Goal: Transaction & Acquisition: Purchase product/service

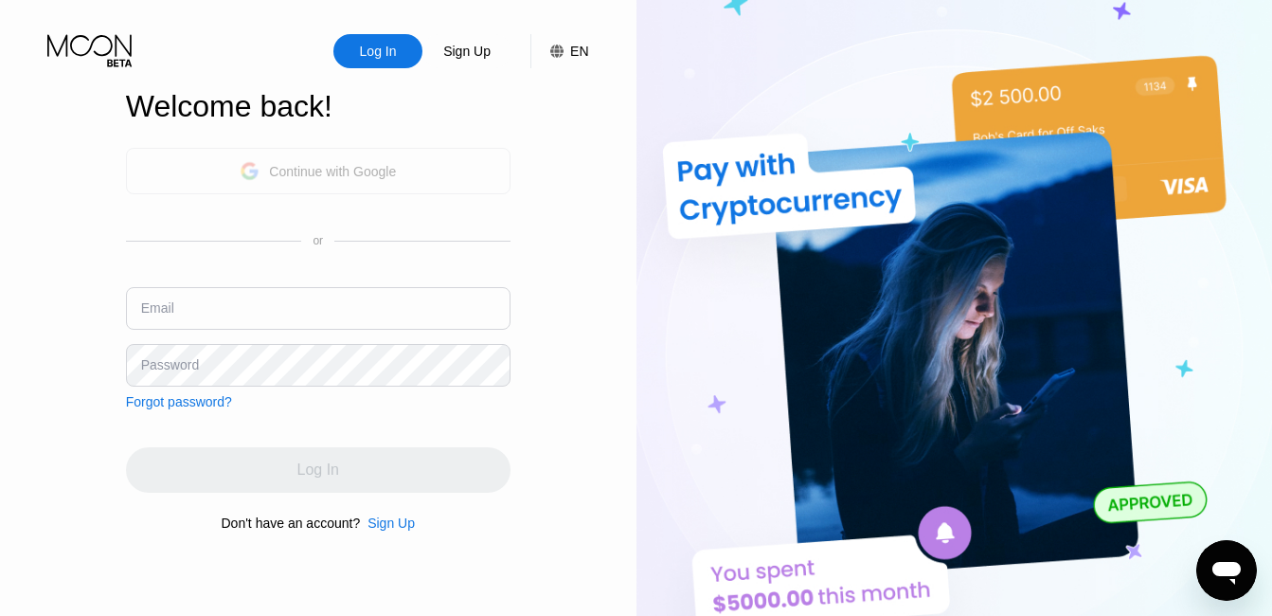
click at [300, 157] on div "Continue with Google" at bounding box center [318, 170] width 156 height 29
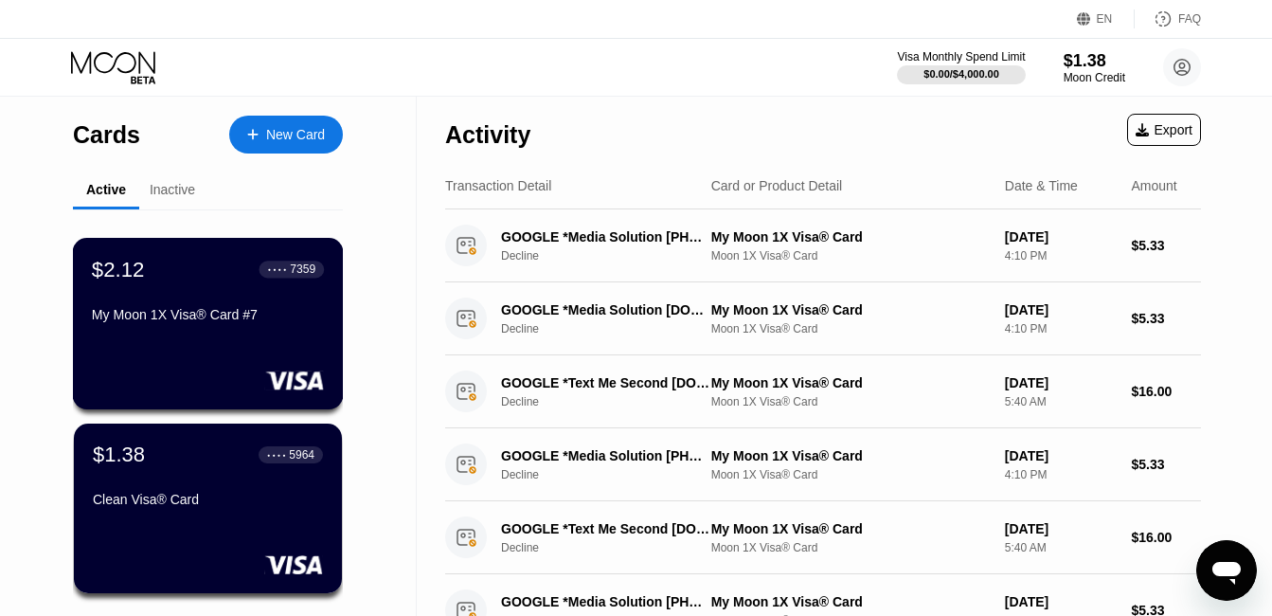
click at [179, 360] on div "$2.12 ● ● ● ● 7359 My Moon 1X Visa® Card #7" at bounding box center [208, 323] width 271 height 171
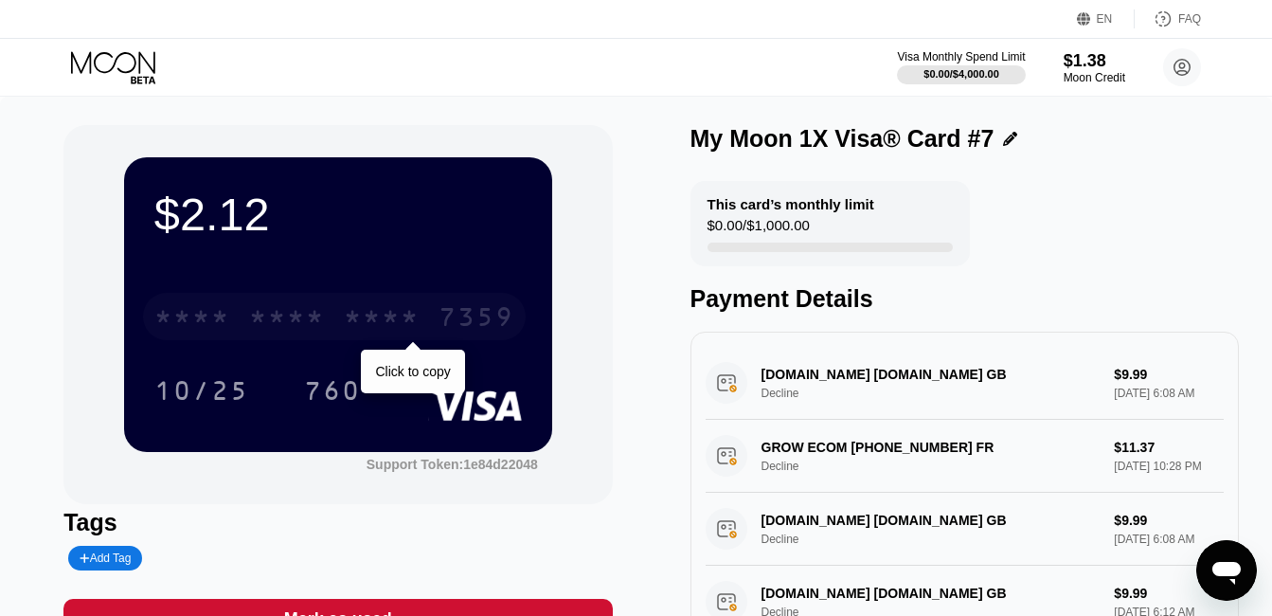
click at [337, 333] on div "* * * * * * * * * * * * 7359" at bounding box center [334, 316] width 383 height 47
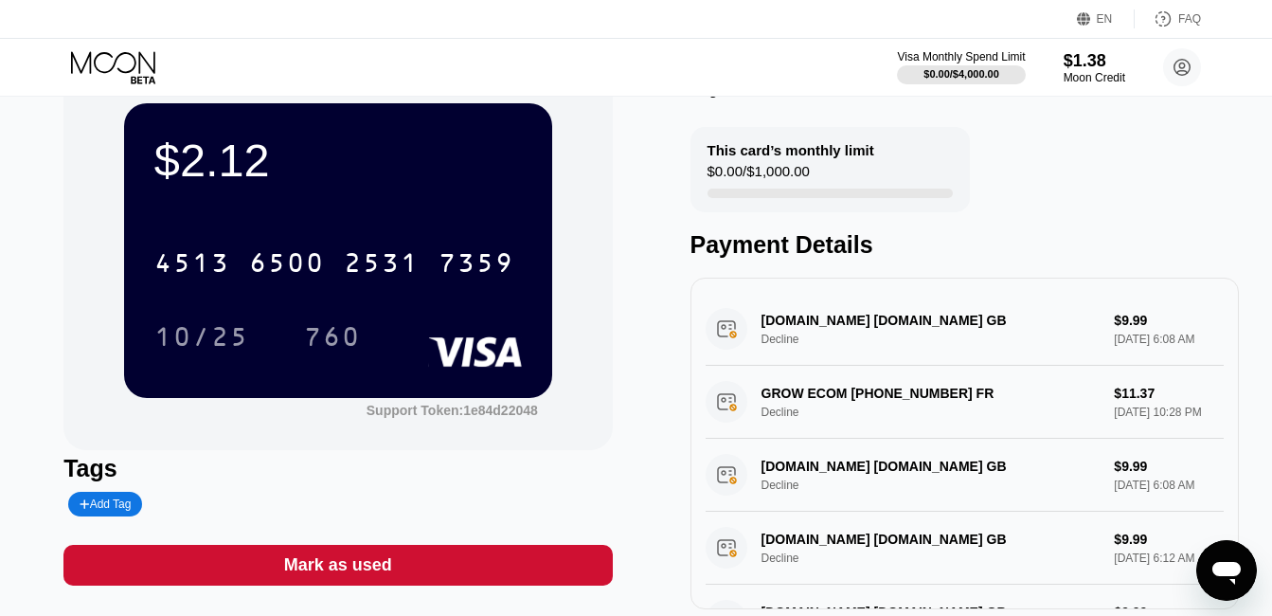
scroll to position [99, 0]
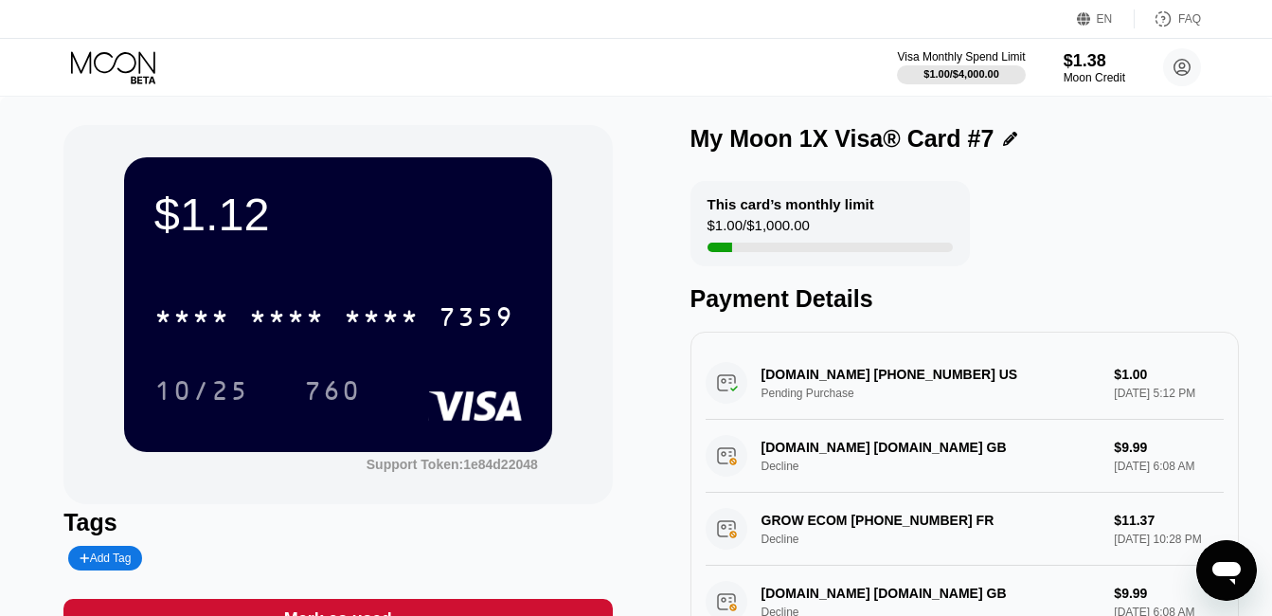
drag, startPoint x: 815, startPoint y: 377, endPoint x: 619, endPoint y: 450, distance: 209.2
click at [619, 450] on div "$1.12 * * * * * * * * * * * * 7359 10/25 760 Support Token: 1e84d22048 Tags Add…" at bounding box center [635, 394] width 1145 height 538
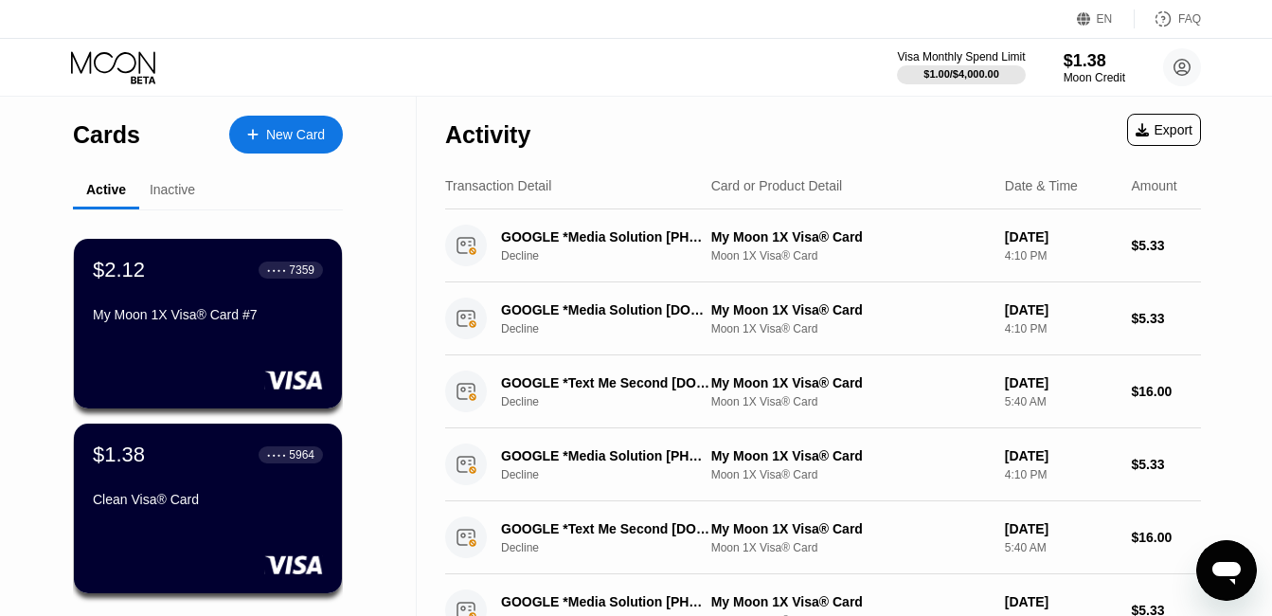
click at [247, 487] on div "$1.38 ● ● ● ● 5964 Clean Visa® Card" at bounding box center [208, 478] width 230 height 72
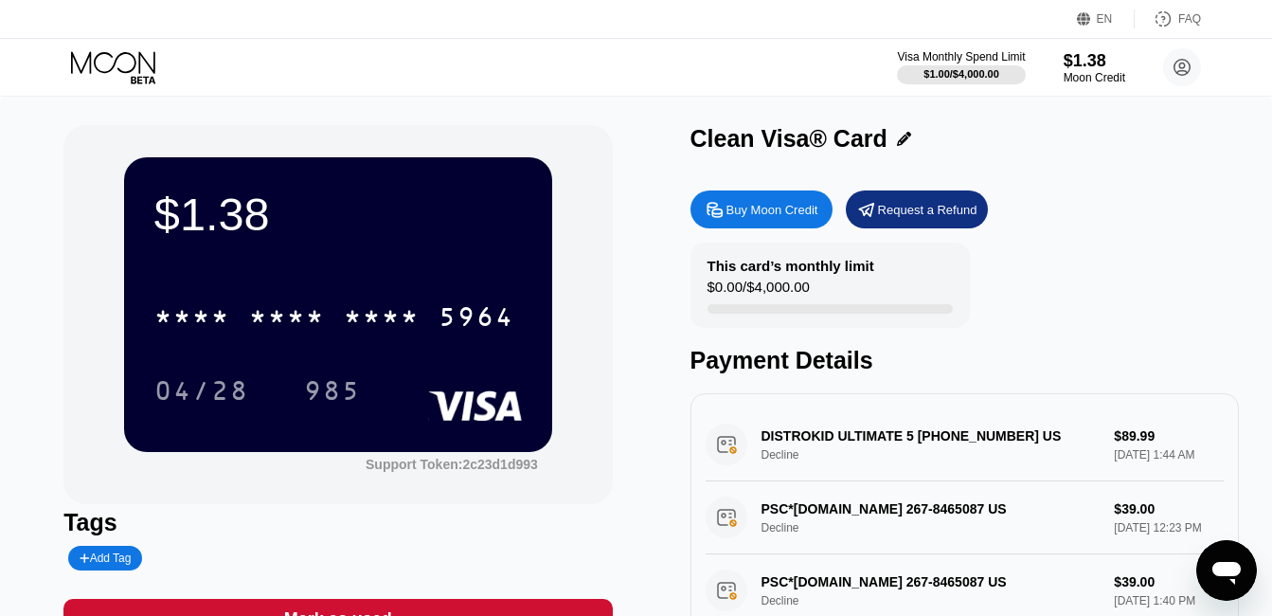
drag, startPoint x: 1268, startPoint y: 186, endPoint x: 1280, endPoint y: 237, distance: 52.4
click at [1272, 237] on html "EN Language Select an item Save FAQ Visa Monthly Spend Limit $1.00 / $4,000.00 …" at bounding box center [636, 308] width 1272 height 616
click at [804, 194] on div "Buy Moon Credit" at bounding box center [762, 209] width 142 height 38
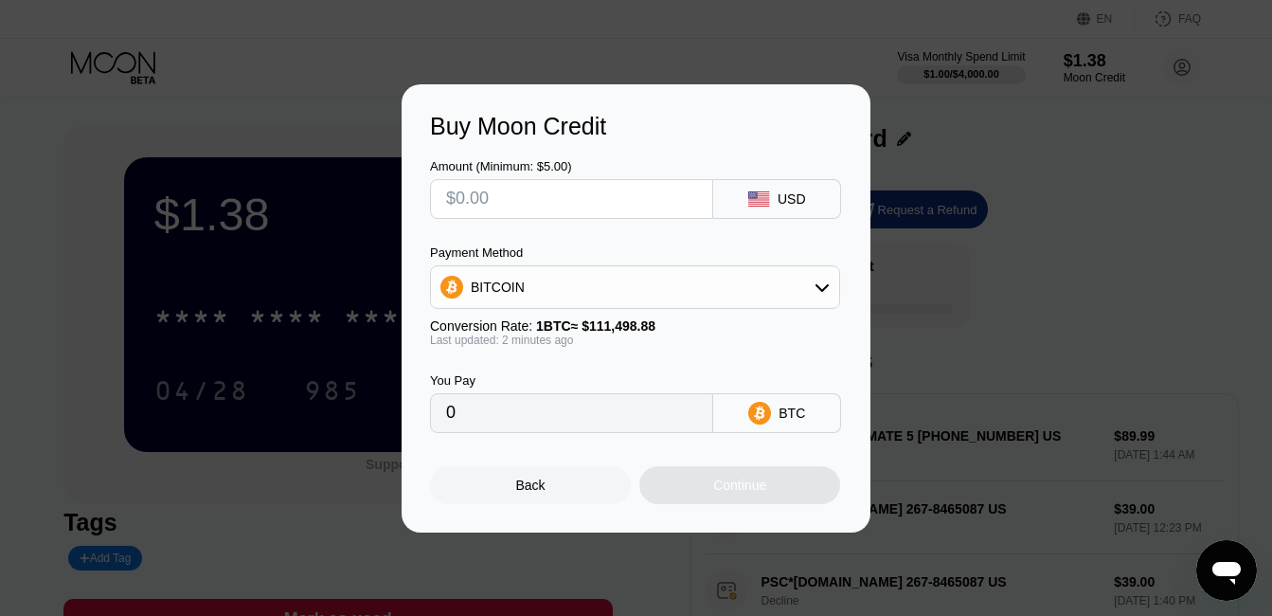
click at [542, 200] on input "text" at bounding box center [571, 199] width 251 height 38
type input "$2"
type input "0.00001795"
type input "$20"
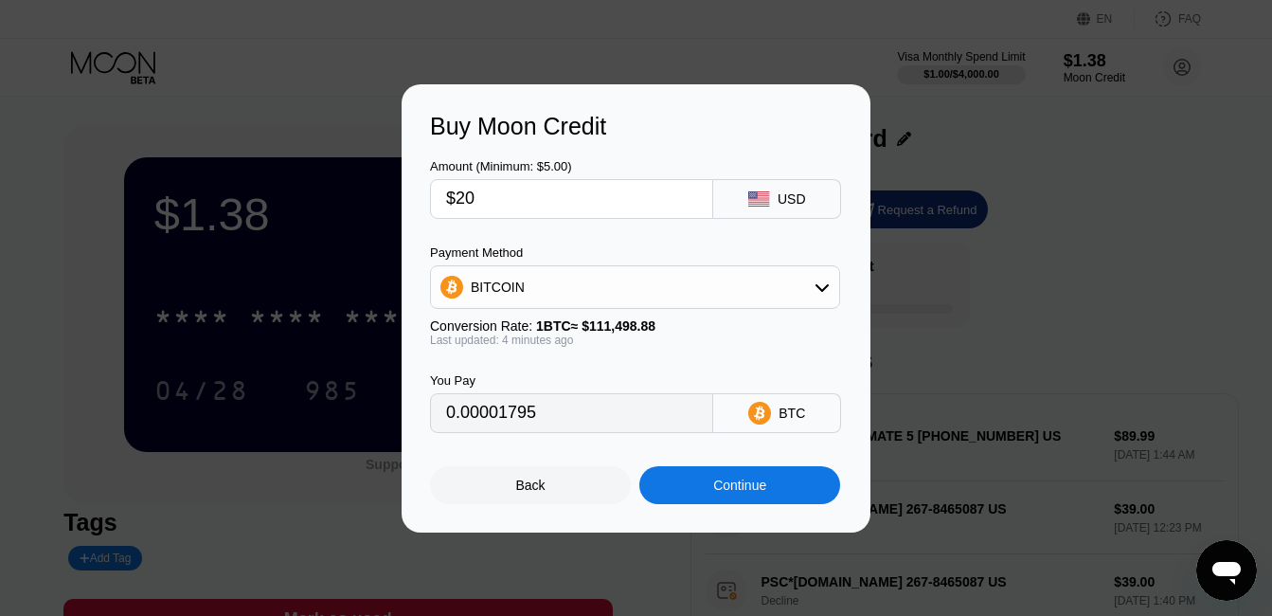
type input "0.00017949"
type input "$2"
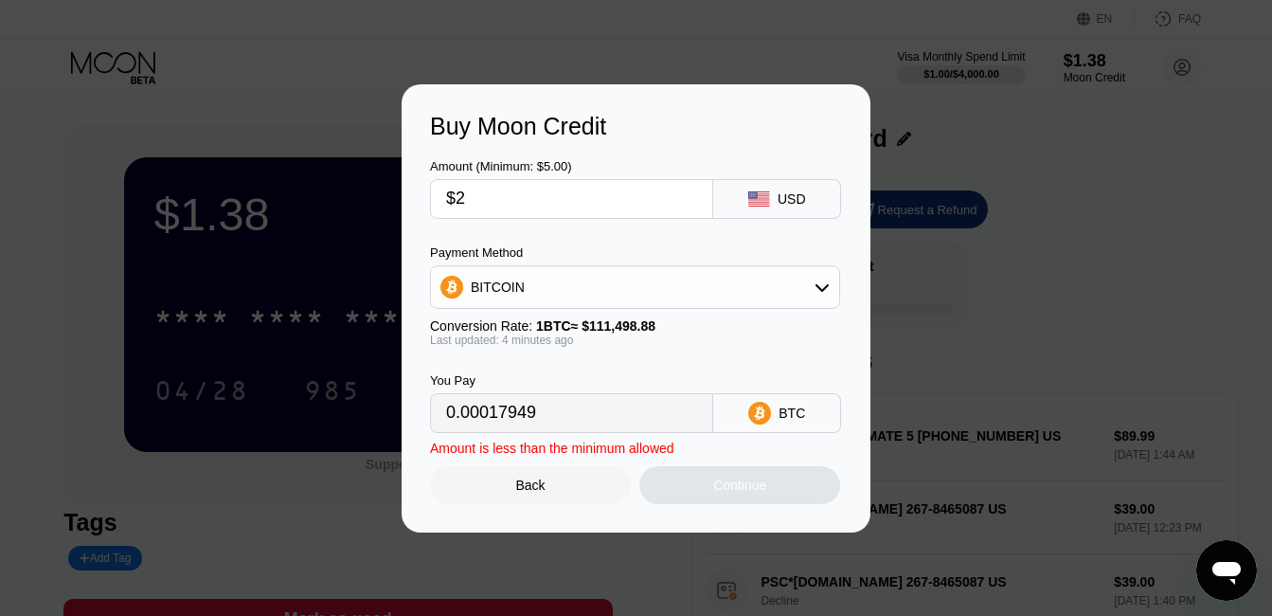
type input "0.00001795"
type input "$21"
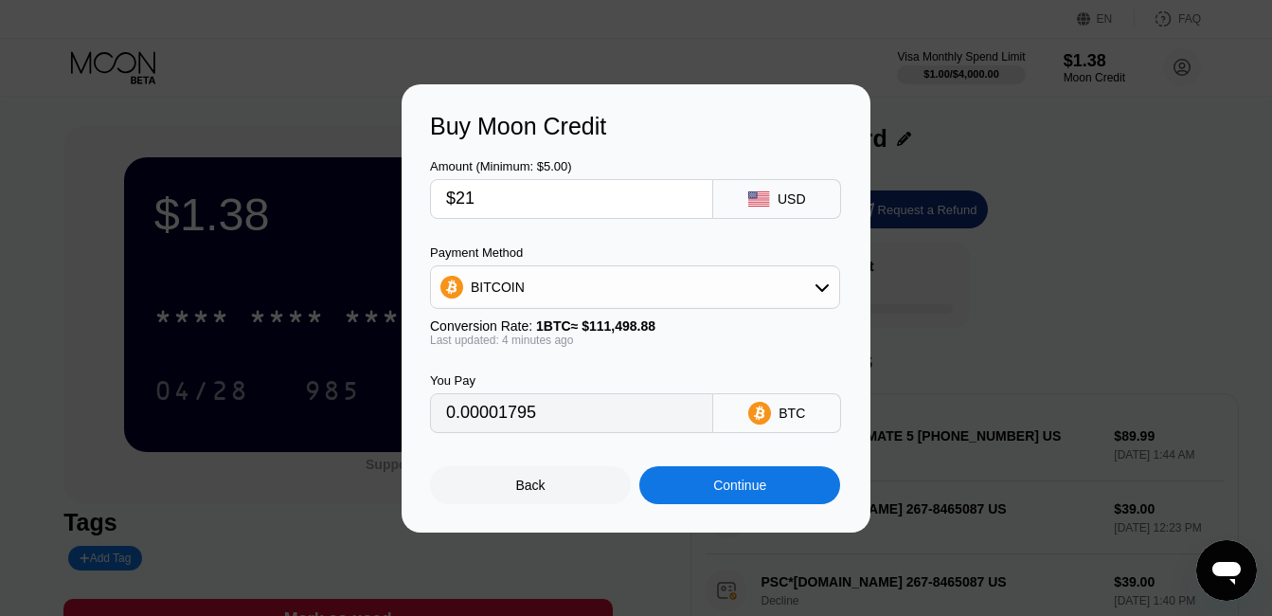
type input "0.00018846"
type input "$21"
click at [698, 489] on div "Continue" at bounding box center [739, 485] width 201 height 38
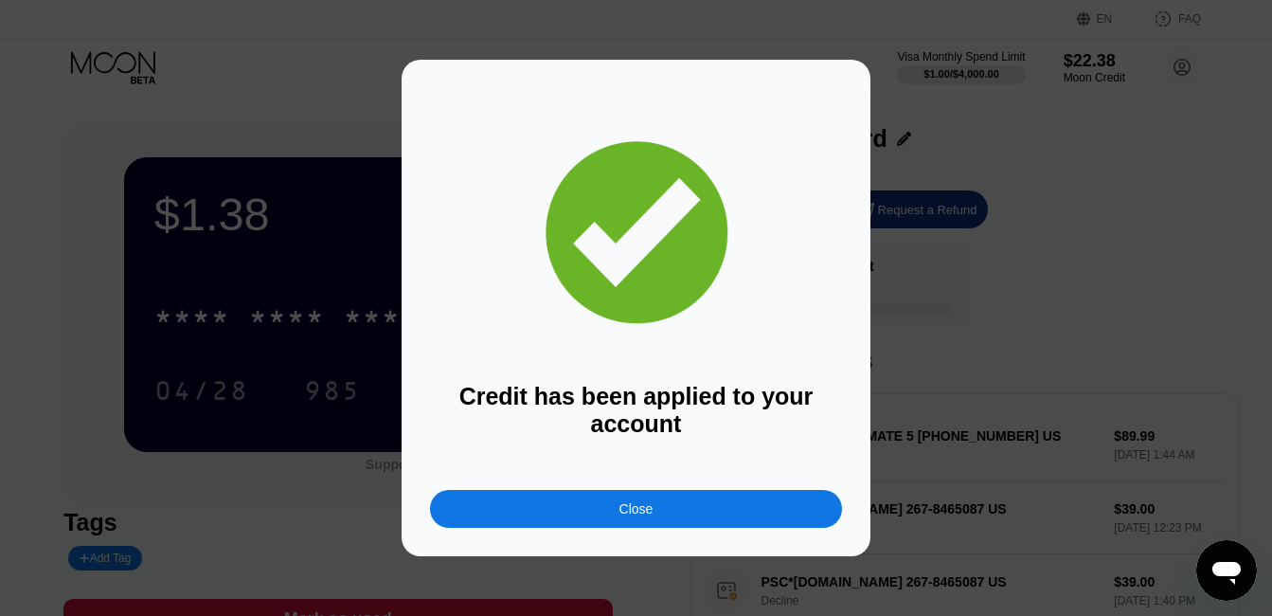
click at [670, 514] on div "Close" at bounding box center [636, 509] width 412 height 38
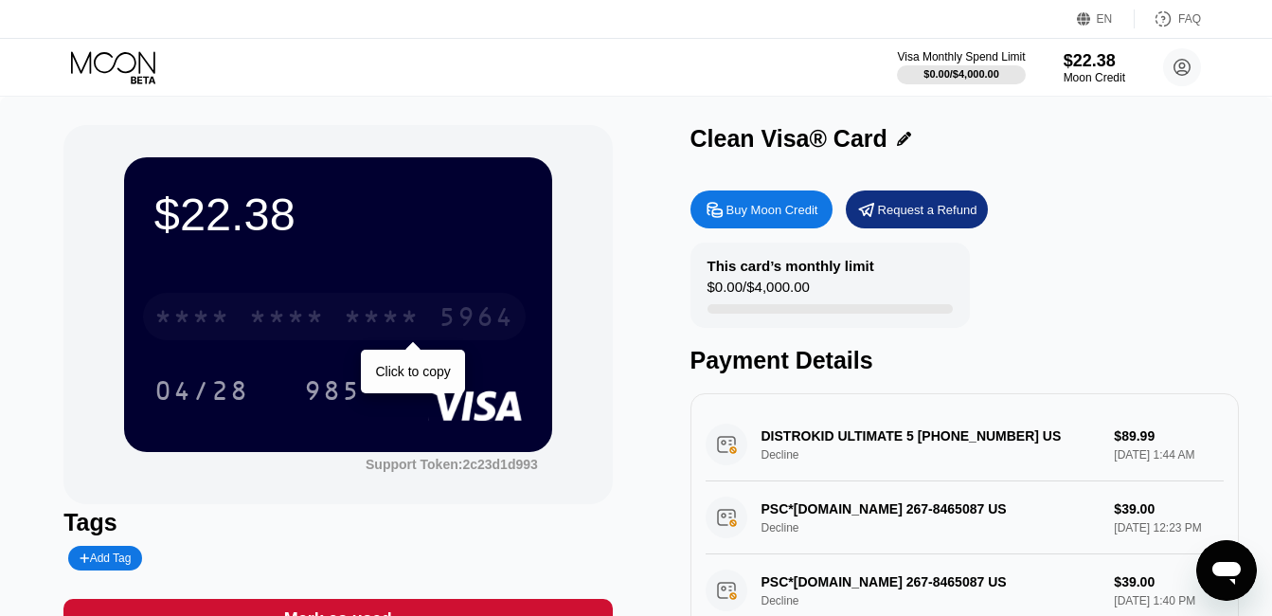
click at [460, 314] on div "5964" at bounding box center [477, 319] width 76 height 30
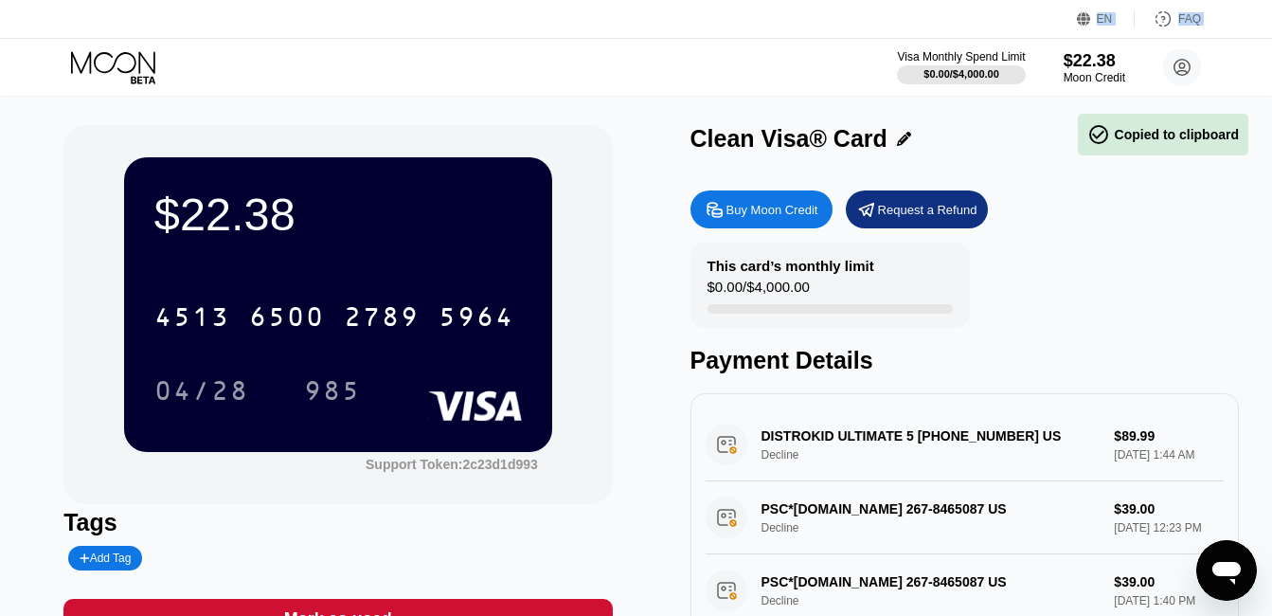
drag, startPoint x: 483, startPoint y: 95, endPoint x: 484, endPoint y: -28, distance: 123.1
click at [484, 0] on html "EN Language Select an item Save FAQ Visa Monthly Spend Limit $0.00 / $4,000.00 …" at bounding box center [636, 308] width 1272 height 616
